Goal: Navigation & Orientation: Find specific page/section

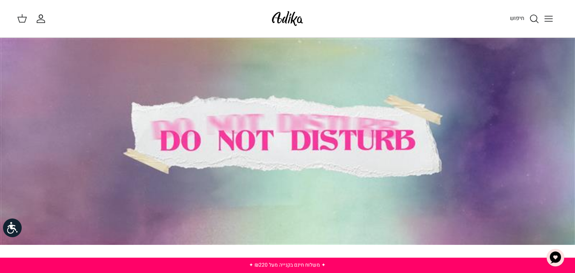
click at [548, 17] on icon "Toggle menu" at bounding box center [548, 19] width 10 height 10
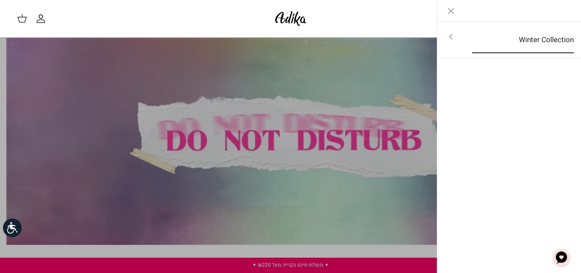
click at [543, 40] on link "Winter Collection" at bounding box center [523, 40] width 117 height 26
click at [543, 40] on link "לכל הפריטים" at bounding box center [510, 37] width 136 height 21
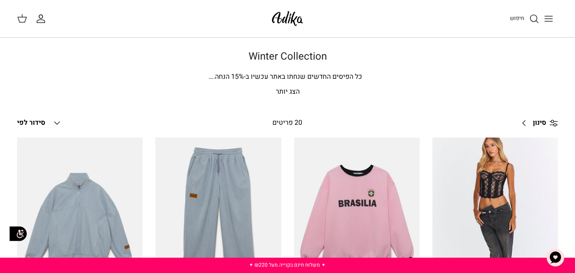
click at [431, 83] on div "Winter Collection כל הפיסים החדשים שנחתו באתר עכשיו ב- 15 % הנחה. [PERSON_NAME]…" at bounding box center [287, 74] width 575 height 47
